Goal: Task Accomplishment & Management: Manage account settings

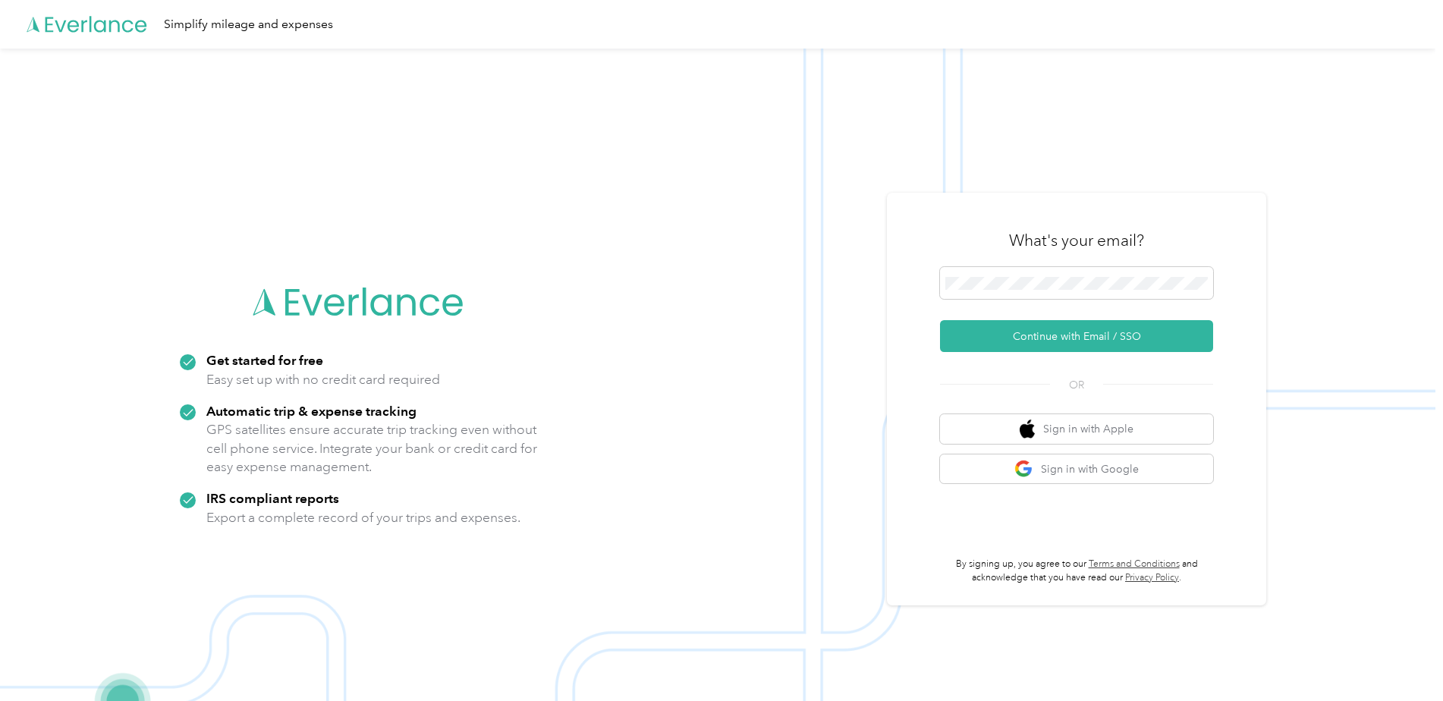
click at [574, 431] on img at bounding box center [718, 399] width 1436 height 701
click at [111, 23] on icon at bounding box center [97, 24] width 102 height 16
click at [675, 177] on img at bounding box center [718, 399] width 1436 height 701
click at [1086, 325] on button "Continue with Email / SSO" at bounding box center [1076, 336] width 273 height 32
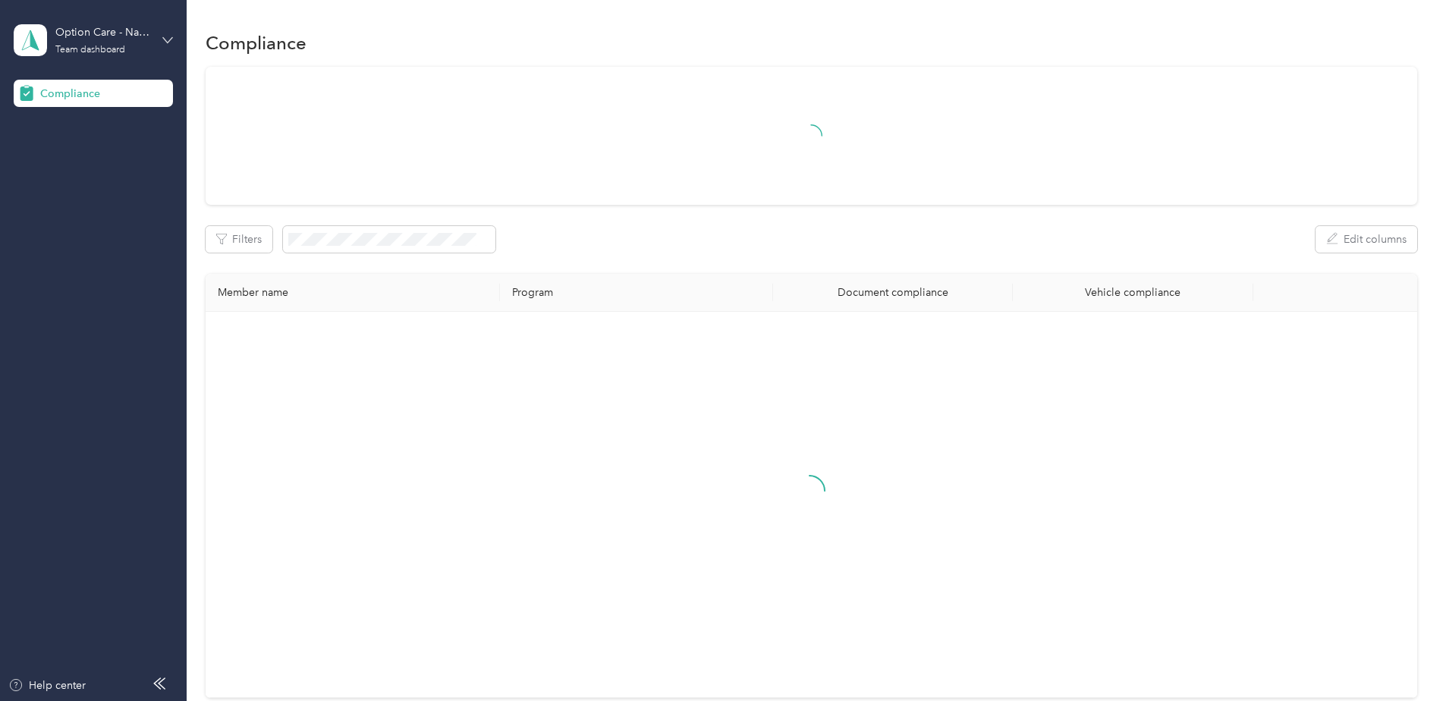
click at [167, 42] on icon at bounding box center [167, 39] width 9 height 5
click at [85, 155] on div "Log out" at bounding box center [173, 157] width 298 height 27
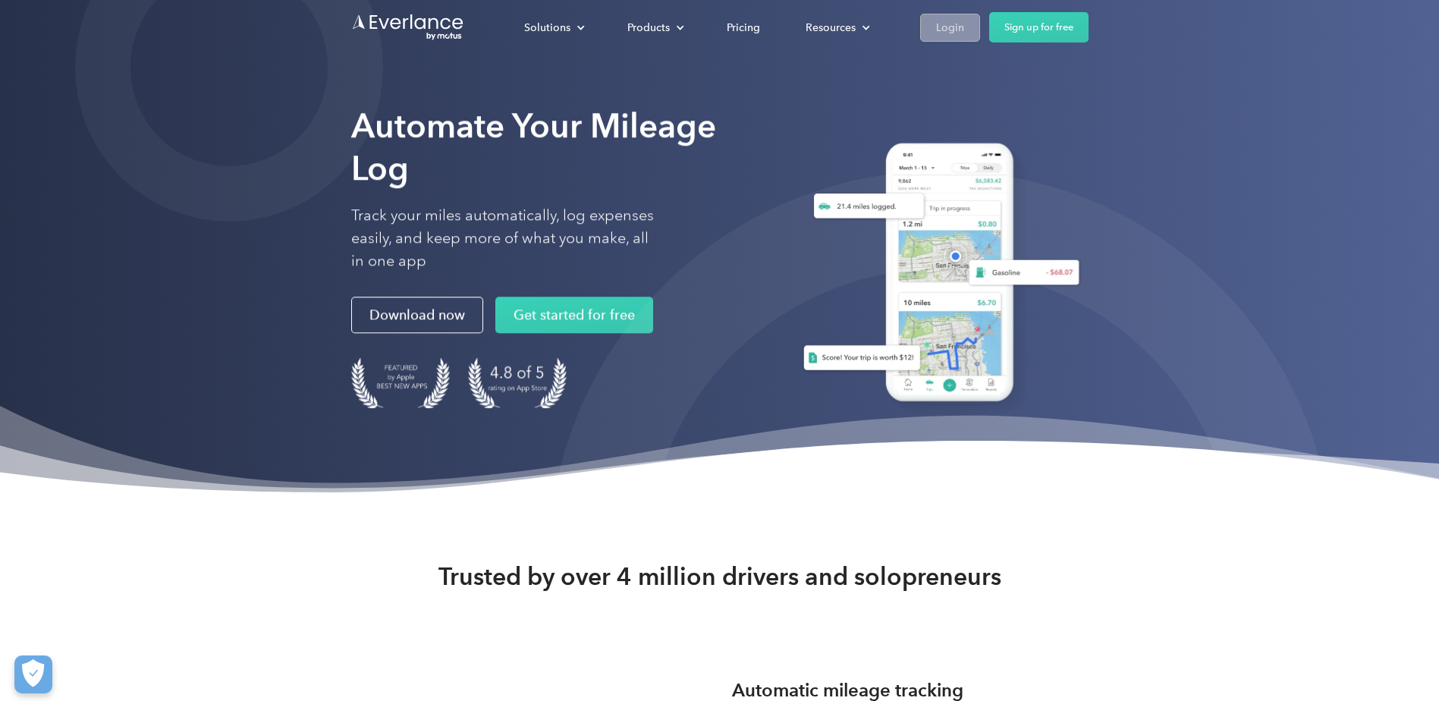
click at [943, 39] on link "Login" at bounding box center [950, 28] width 60 height 28
click at [1068, 17] on link "Sign up for free" at bounding box center [1038, 27] width 99 height 30
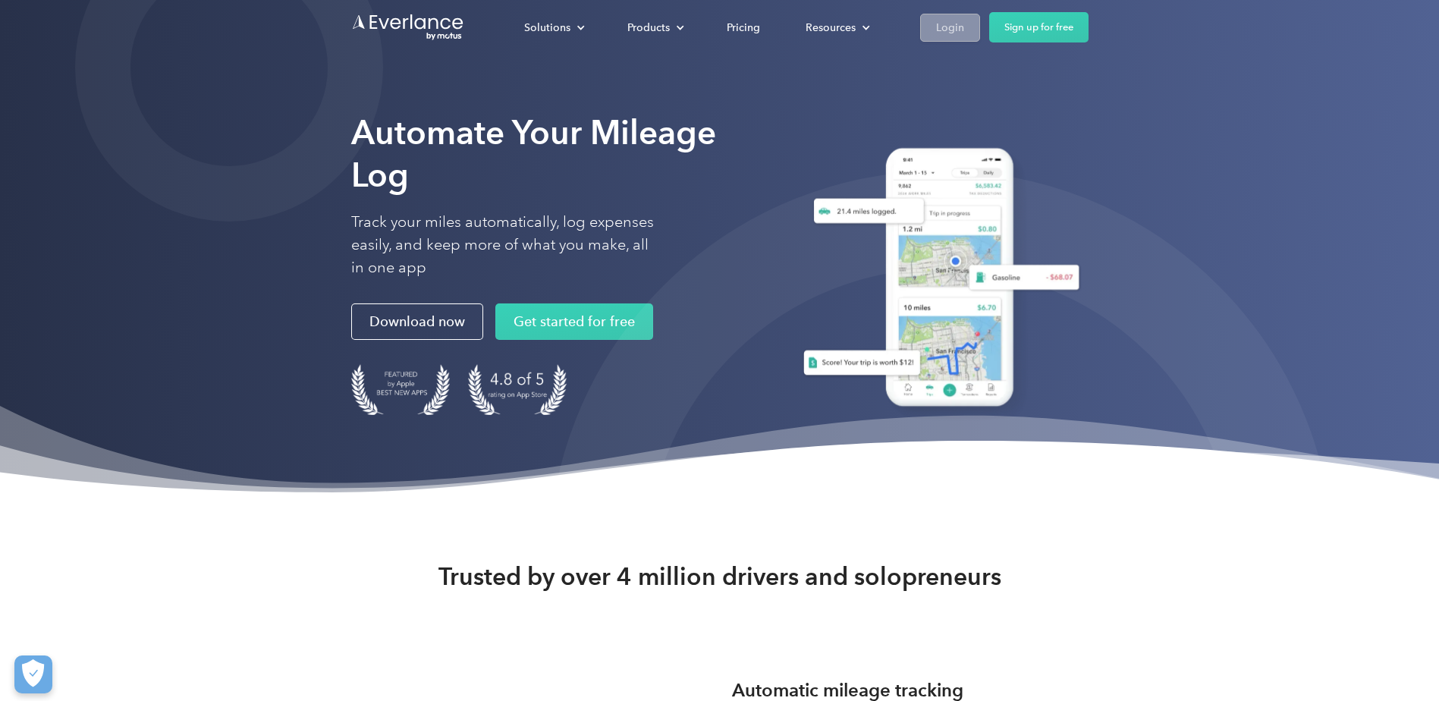
click at [933, 20] on link "Login" at bounding box center [950, 28] width 60 height 28
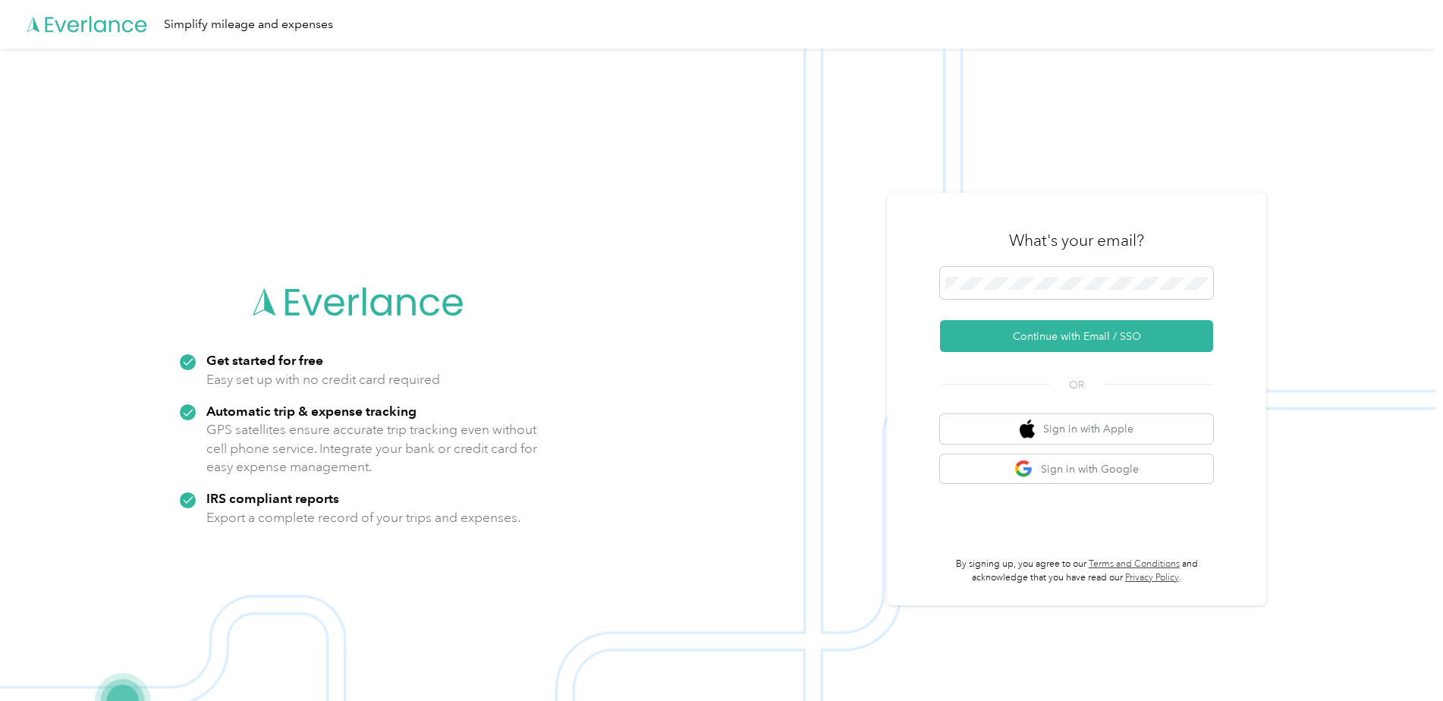
click at [529, 181] on img at bounding box center [718, 399] width 1436 height 701
click at [1073, 270] on span at bounding box center [1076, 283] width 273 height 32
click at [1051, 337] on button "Continue with Email / SSO" at bounding box center [1076, 336] width 273 height 32
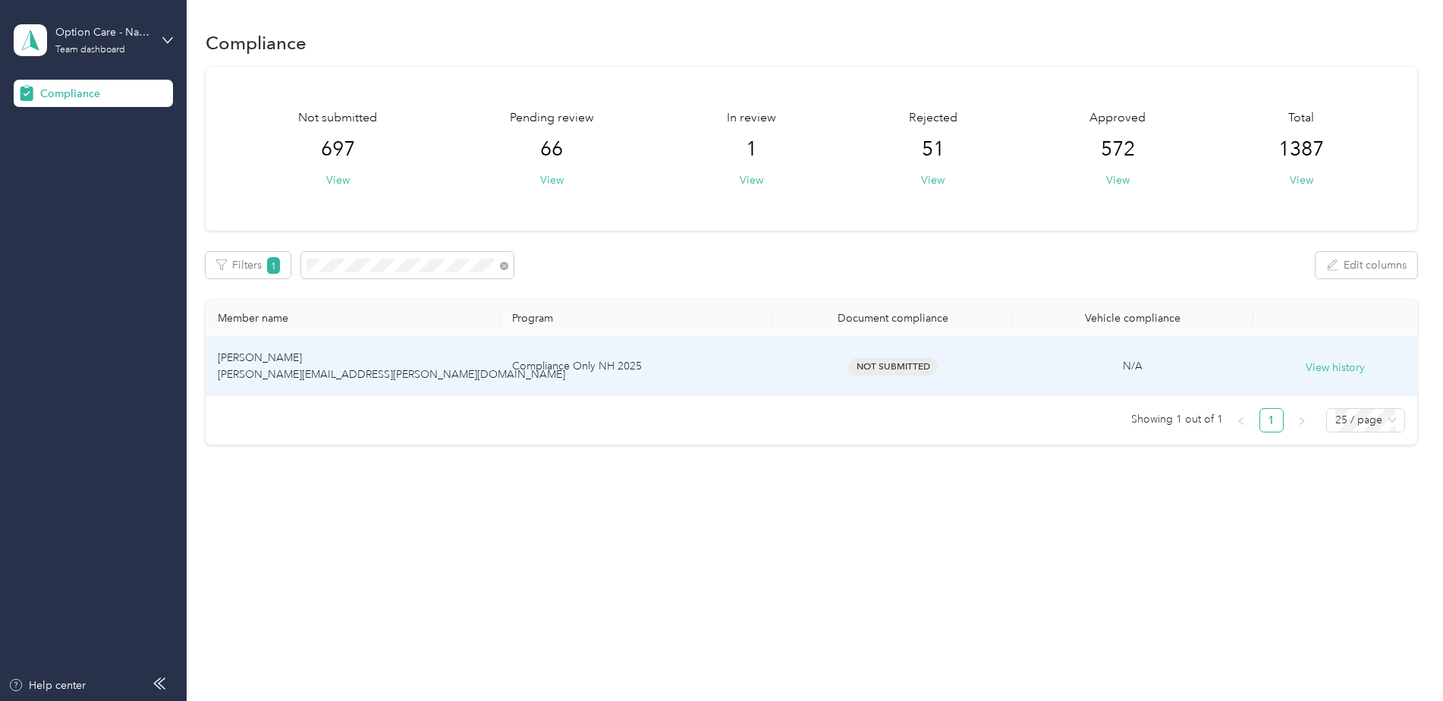
click at [450, 387] on td "[PERSON_NAME] [PERSON_NAME][EMAIL_ADDRESS][PERSON_NAME][DOMAIN_NAME]" at bounding box center [353, 367] width 294 height 58
click at [414, 382] on td "[PERSON_NAME] [PERSON_NAME][EMAIL_ADDRESS][PERSON_NAME][DOMAIN_NAME]" at bounding box center [353, 367] width 294 height 58
click at [410, 370] on td "[PERSON_NAME] [PERSON_NAME][EMAIL_ADDRESS][PERSON_NAME][DOMAIN_NAME]" at bounding box center [353, 367] width 294 height 58
click at [235, 350] on td "[PERSON_NAME] [PERSON_NAME][EMAIL_ADDRESS][PERSON_NAME][DOMAIN_NAME]" at bounding box center [353, 367] width 294 height 58
click at [930, 368] on span "Not Submitted" at bounding box center [893, 366] width 90 height 17
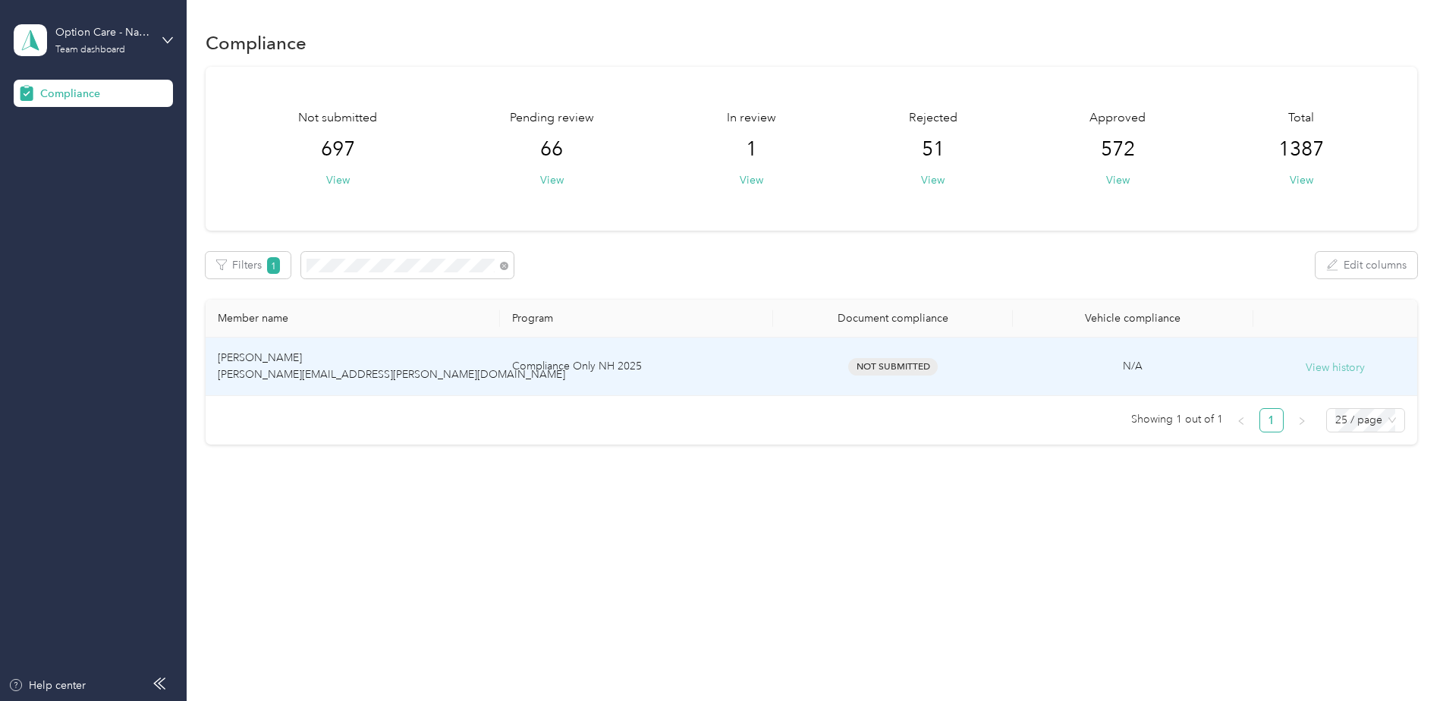
click at [1317, 373] on button "View history" at bounding box center [1335, 368] width 59 height 17
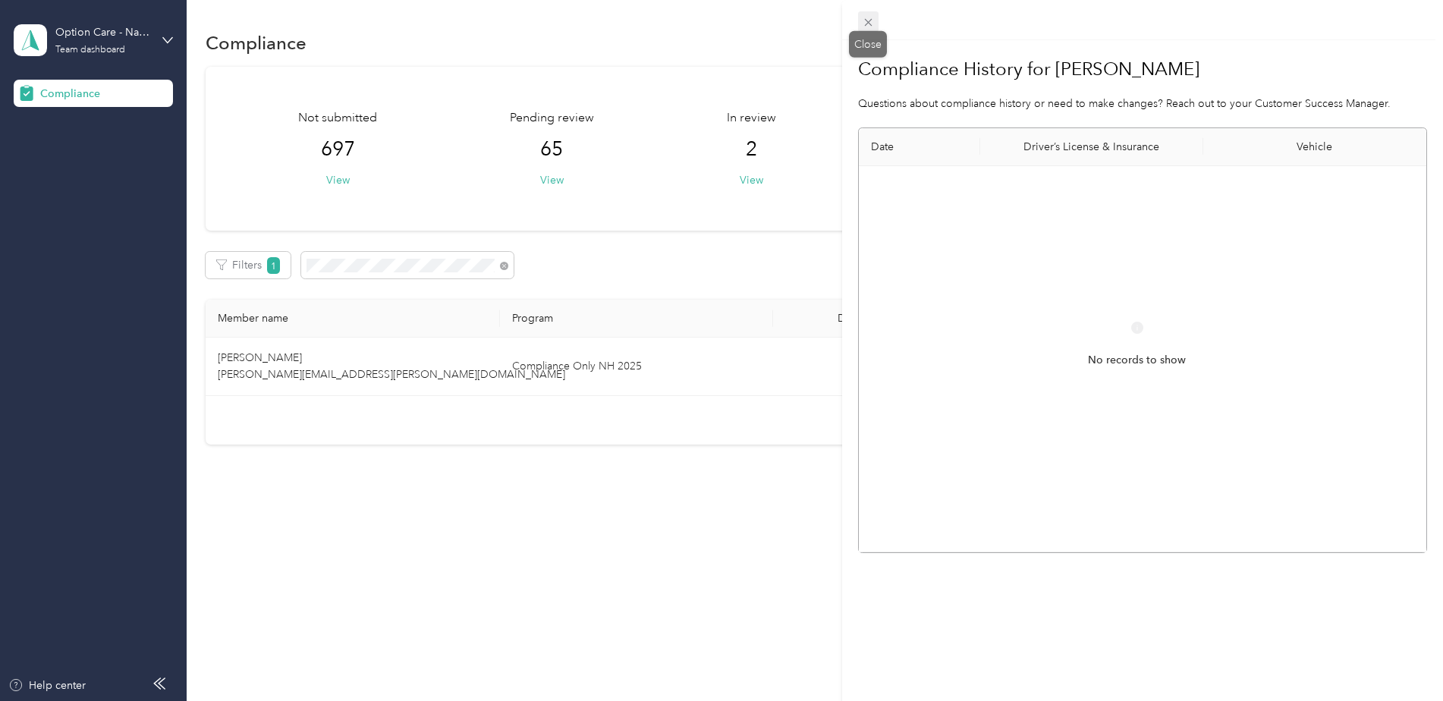
click at [868, 28] on icon at bounding box center [868, 22] width 13 height 13
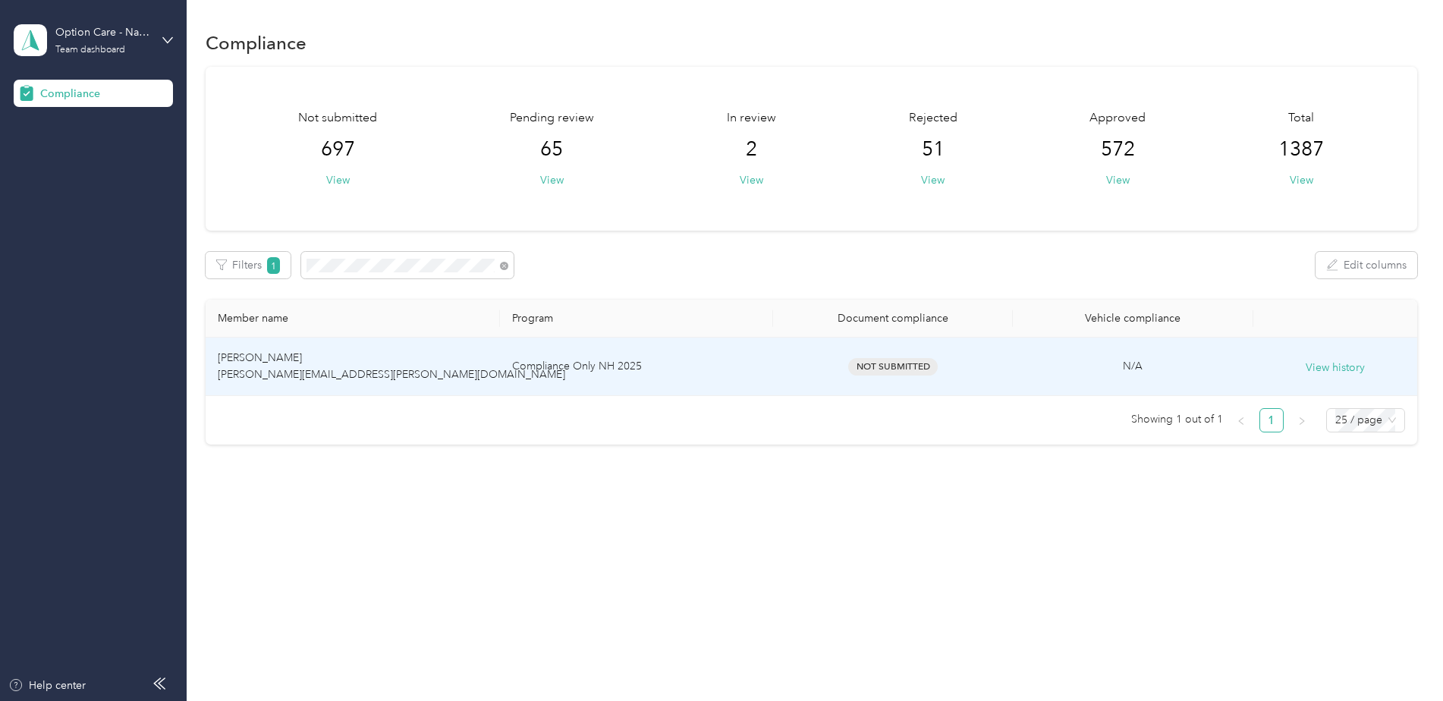
click at [410, 380] on td "Gregory Miller gregory.miller@navenhealth.com" at bounding box center [353, 367] width 294 height 58
click at [237, 363] on span "Gregory Miller gregory.miller@navenhealth.com" at bounding box center [392, 366] width 348 height 30
click at [281, 366] on td "Gregory Miller gregory.miller@navenhealth.com" at bounding box center [353, 367] width 294 height 58
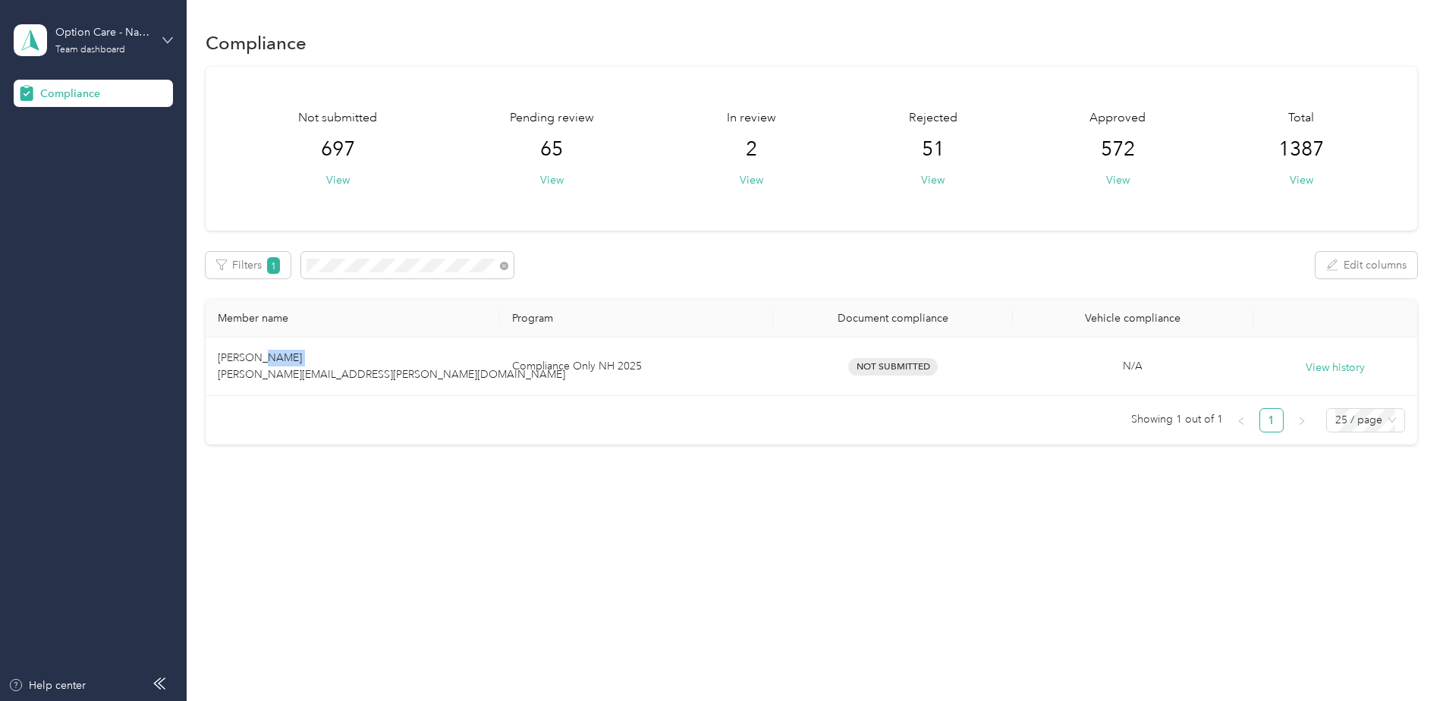
click at [167, 39] on icon at bounding box center [167, 40] width 11 height 11
click at [93, 152] on div "Log out" at bounding box center [173, 159] width 298 height 27
